Goal: Task Accomplishment & Management: Use online tool/utility

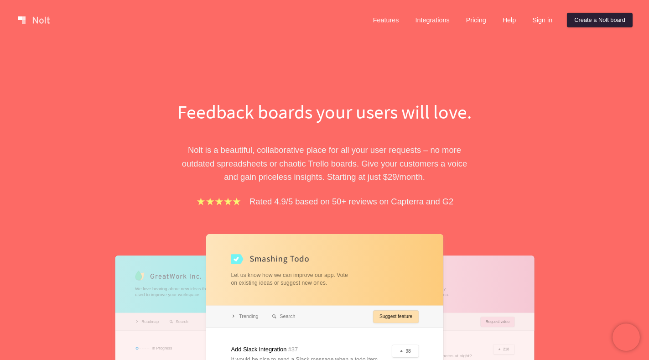
click at [590, 24] on link "Create a Nolt board" at bounding box center [600, 20] width 66 height 15
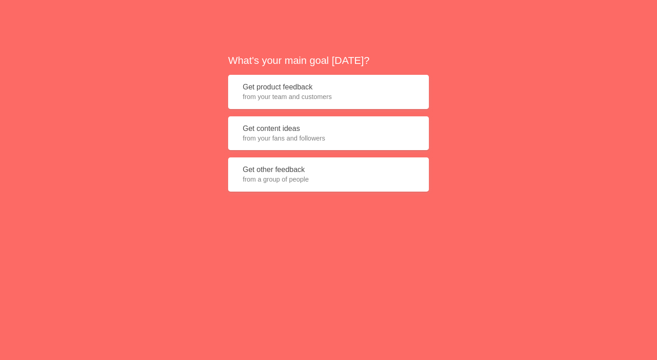
click at [305, 86] on button "Get product feedback from your team and customers" at bounding box center [328, 92] width 201 height 34
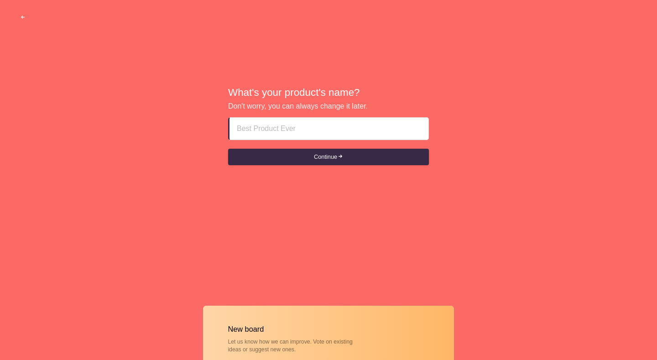
click at [326, 130] on input at bounding box center [329, 129] width 184 height 22
paste input "rak call girl service Phone__[PHONE_NUMBER]"
type input "rak call girl service Phone__[PHONE_NUMBER]"
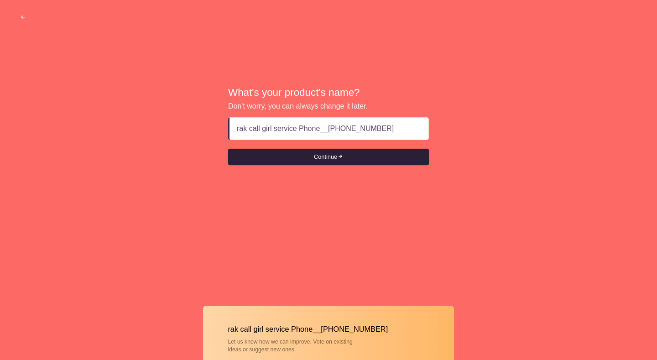
click at [313, 156] on button "Continue" at bounding box center [328, 157] width 201 height 16
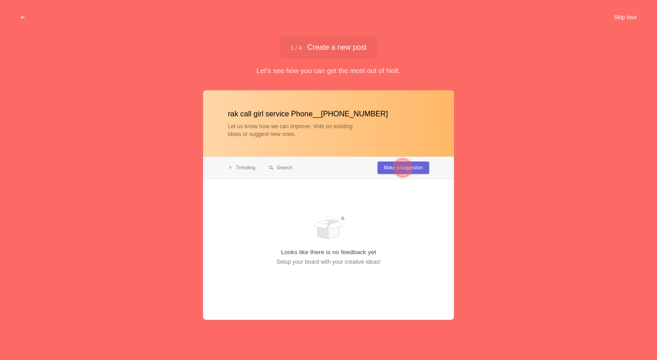
click at [631, 18] on button "Skip tour" at bounding box center [624, 17] width 45 height 16
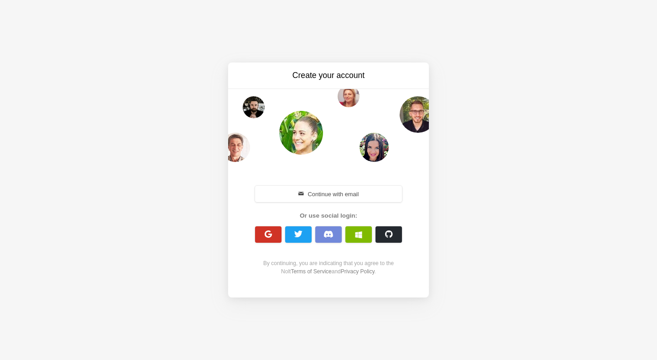
click at [264, 236] on span "button" at bounding box center [268, 234] width 9 height 9
